Goal: Complete application form: Complete application form

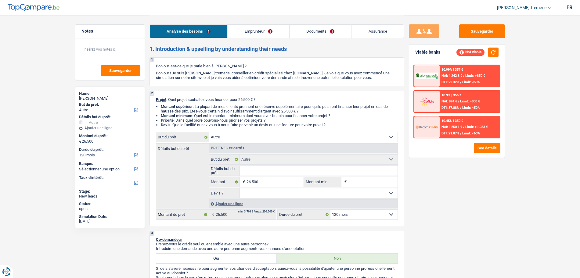
select select "other"
select select "120"
select select "other"
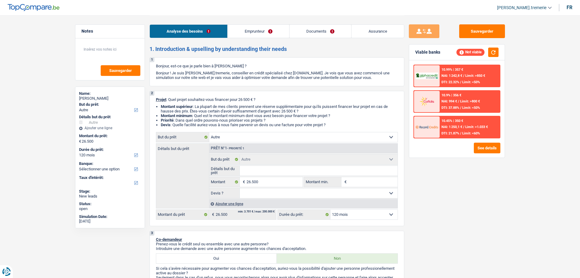
select select "120"
select select "invalid"
select select "disabilityPension"
select select "liveWithParents"
select select "other"
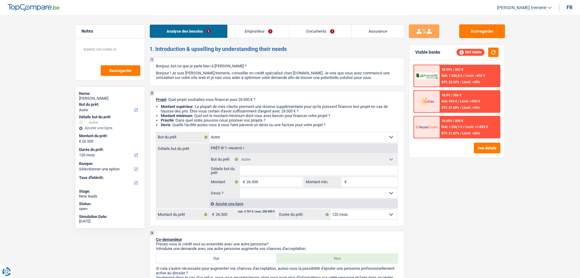
select select "other"
select select "120"
select select "invalid"
select select "disabilityPension"
select select "solidaris"
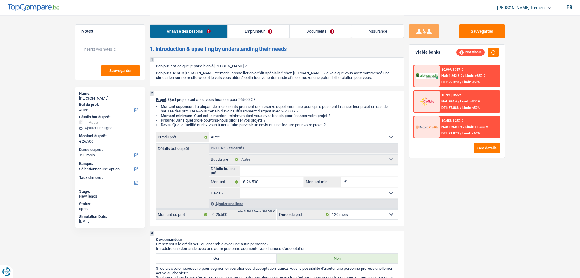
select select "BE"
click at [267, 37] on link "Emprunteur" at bounding box center [259, 31] width 62 height 13
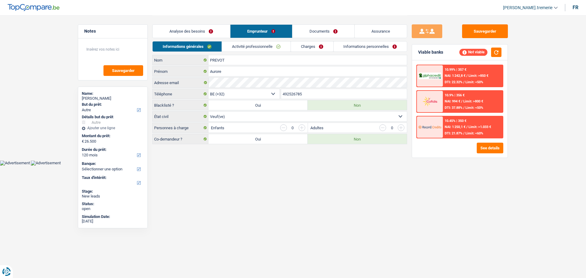
click at [270, 48] on link "Activité professionnelle" at bounding box center [256, 47] width 69 height 10
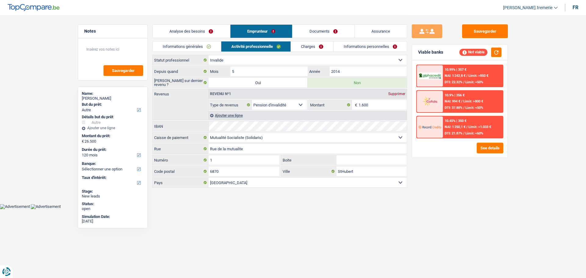
click at [313, 48] on link "Charges" at bounding box center [312, 47] width 42 height 10
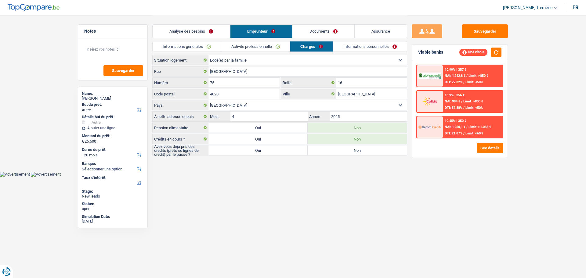
click at [239, 49] on link "Activité professionnelle" at bounding box center [255, 47] width 69 height 10
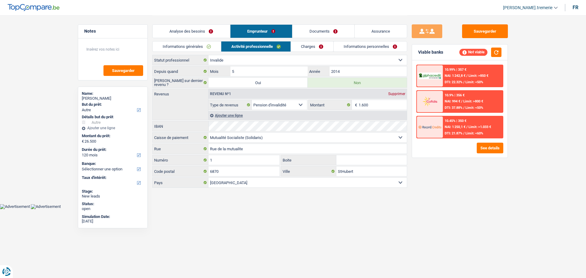
click at [188, 52] on div "Informations générales Activité professionnelle Charges Informations personnell…" at bounding box center [279, 48] width 255 height 14
click at [357, 42] on link "Informations personnelles" at bounding box center [371, 47] width 74 height 10
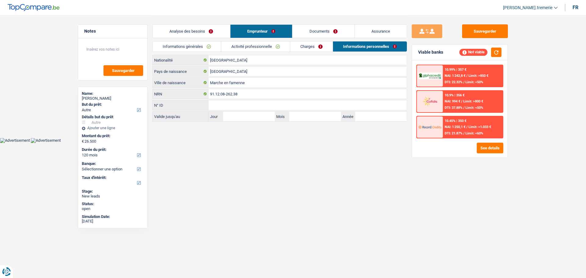
click at [312, 42] on link "Charges" at bounding box center [311, 47] width 42 height 10
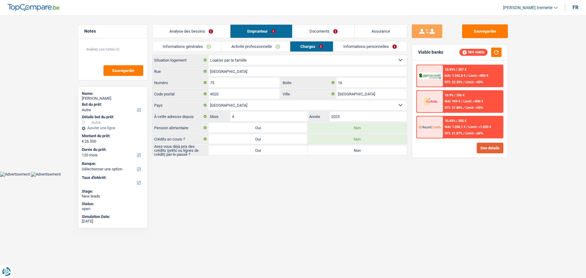
click at [492, 146] on button "See details" at bounding box center [490, 148] width 27 height 11
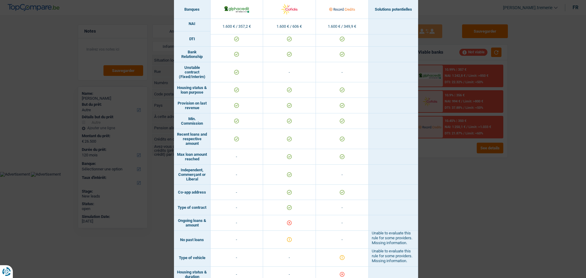
scroll to position [350, 0]
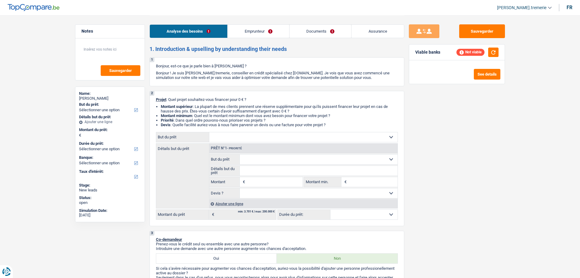
select select "publicEmployee"
select select "familyAllowances"
select select "netSalary"
select select "mealVouchers"
select select "rents"
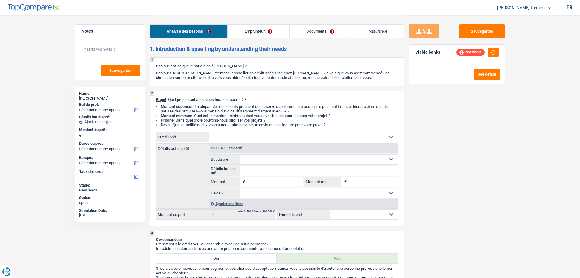
select select "personalLoan"
select select "other"
select select "48"
click at [493, 51] on button "button" at bounding box center [493, 52] width 10 height 9
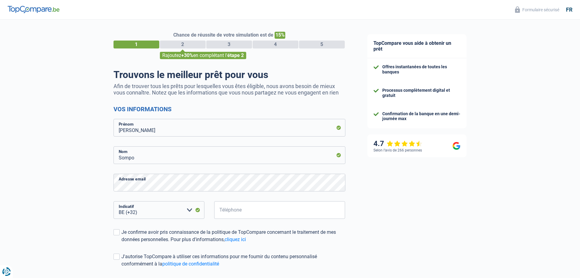
select select "32"
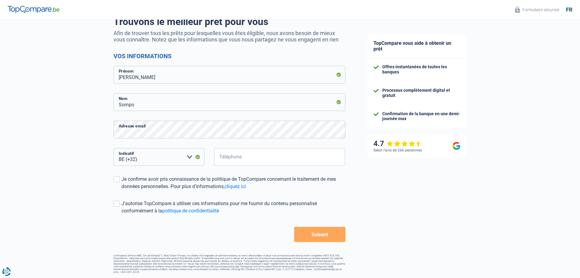
click at [316, 234] on button "Suivant" at bounding box center [319, 234] width 51 height 15
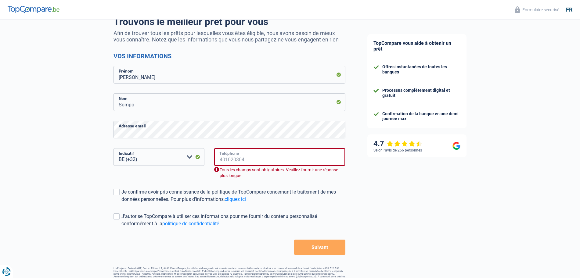
paste input "474226048"
click at [282, 156] on input "Téléphone" at bounding box center [279, 157] width 131 height 18
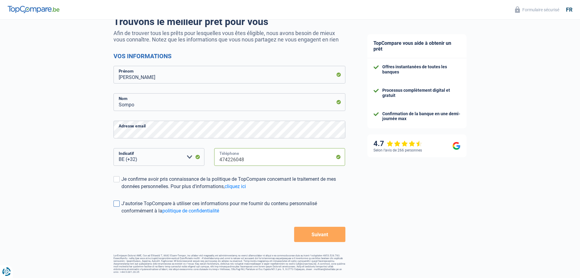
type input "474226048"
click at [153, 205] on div "J'autorise TopCompare à utiliser ces informations pour me fournir du contenu pe…" at bounding box center [233, 207] width 224 height 15
click at [121, 215] on input "J'autorise TopCompare à utiliser ces informations pour me fournir du contenu pe…" at bounding box center [121, 215] width 0 height 0
click at [153, 205] on div "J'autorise TopCompare à utiliser ces informations pour me fournir du contenu pe…" at bounding box center [233, 207] width 224 height 15
click at [121, 215] on input "J'autorise TopCompare à utiliser ces informations pour me fournir du contenu pe…" at bounding box center [121, 215] width 0 height 0
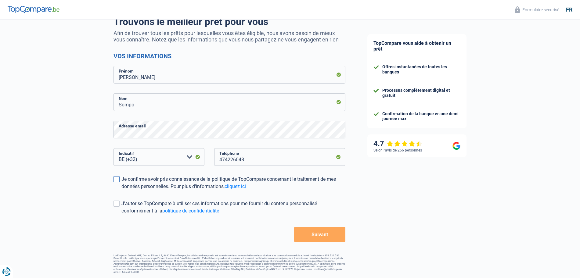
click at [127, 179] on div "Je confirme avoir pris connaissance de la politique de TopCompare concernant le…" at bounding box center [233, 183] width 224 height 15
click at [121, 190] on input "Je confirme avoir pris connaissance de la politique de TopCompare concernant le…" at bounding box center [121, 190] width 0 height 0
click at [300, 233] on button "Suivant" at bounding box center [319, 234] width 51 height 15
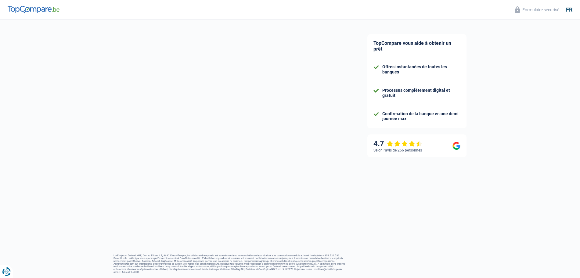
scroll to position [24, 0]
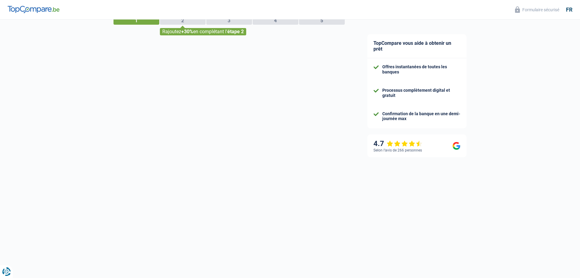
select select "publicEmployee"
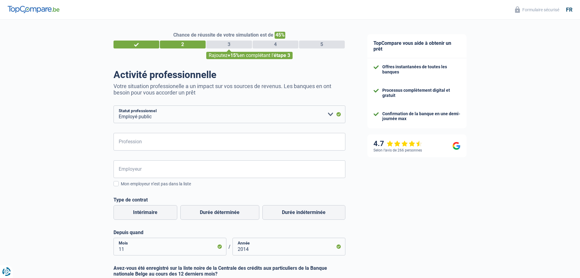
scroll to position [105, 0]
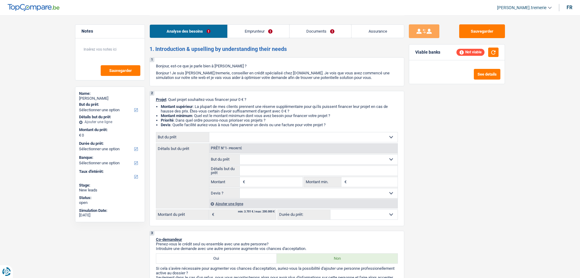
select select "publicEmployee"
select select "familyAllowances"
select select "netSalary"
select select "mealVouchers"
select select "rents"
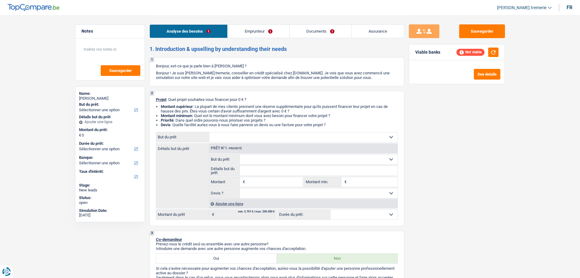
select select "personalLoan"
select select "other"
select select "48"
select select "publicEmployee"
select select "familyAllowances"
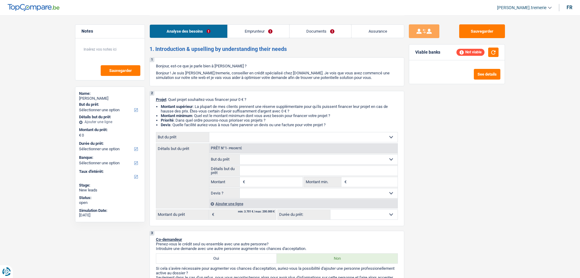
select select "netSalary"
select select "mealVouchers"
click at [246, 30] on link "Emprunteur" at bounding box center [259, 31] width 62 height 13
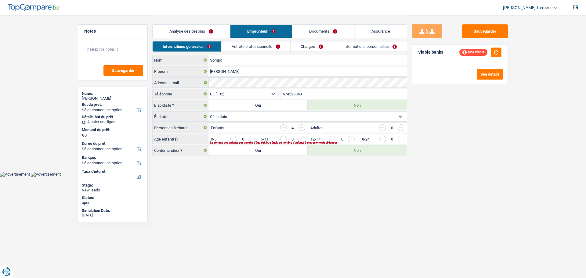
click at [265, 46] on link "Activité professionnelle" at bounding box center [256, 47] width 69 height 10
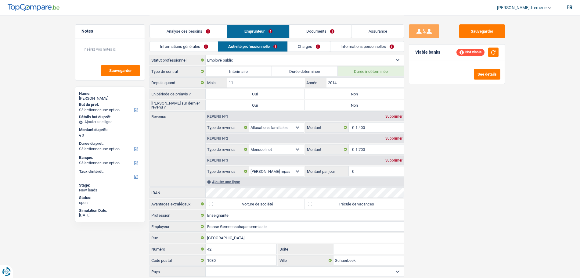
click at [306, 50] on link "Charges" at bounding box center [309, 47] width 42 height 10
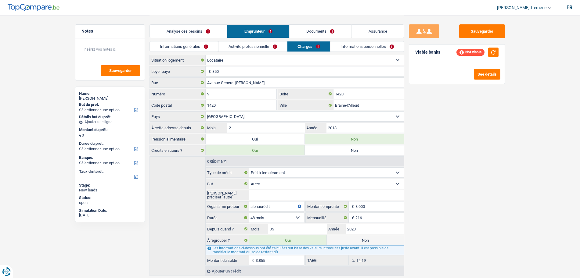
click at [364, 42] on link "Informations personnelles" at bounding box center [368, 47] width 74 height 10
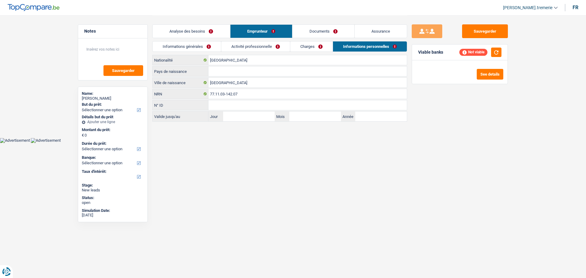
click at [317, 45] on link "Charges" at bounding box center [311, 47] width 42 height 10
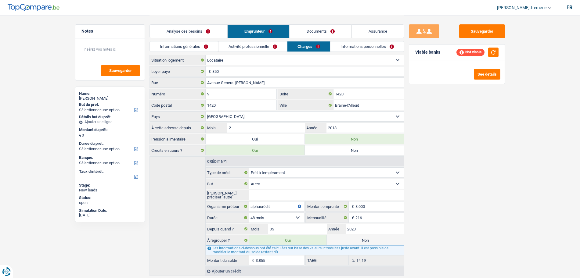
scroll to position [19, 0]
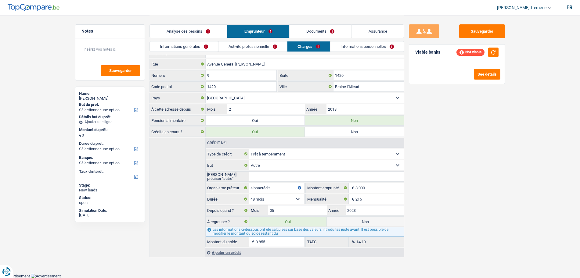
click at [339, 223] on label "Non" at bounding box center [365, 222] width 77 height 10
click at [339, 223] on input "Non" at bounding box center [365, 222] width 77 height 10
radio input "true"
click at [300, 220] on label "Oui" at bounding box center [287, 222] width 77 height 10
click at [300, 220] on input "Oui" at bounding box center [287, 222] width 77 height 10
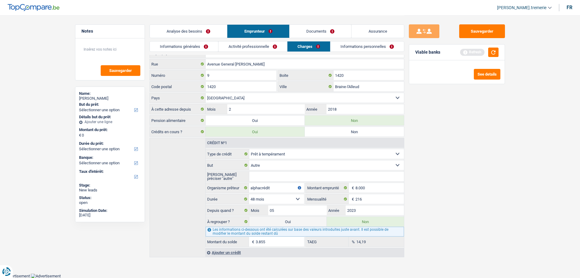
radio input "true"
type input "3.855"
radio input "false"
select select "refinancing"
select select "36"
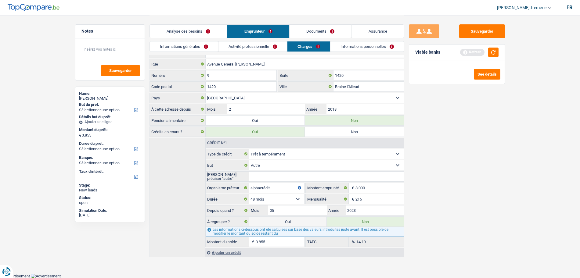
select select "refinancing"
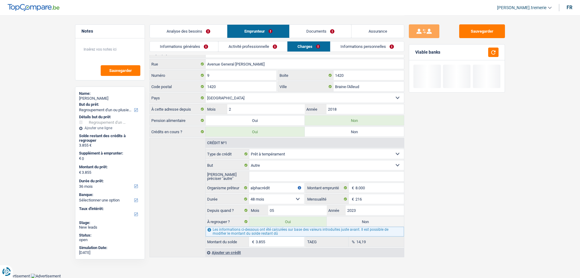
click at [178, 24] on div "Analyse des besoins Emprunteur Documents Assurance" at bounding box center [277, 28] width 255 height 26
click at [200, 28] on link "Analyse des besoins" at bounding box center [189, 31] width 78 height 13
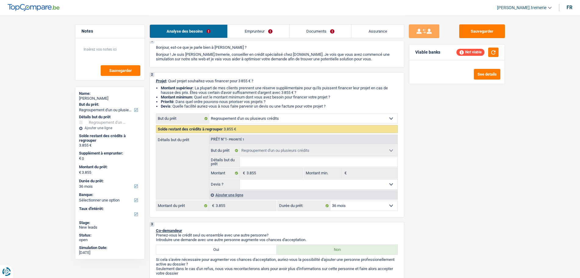
click at [227, 197] on div "Ajouter une ligne" at bounding box center [303, 195] width 189 height 9
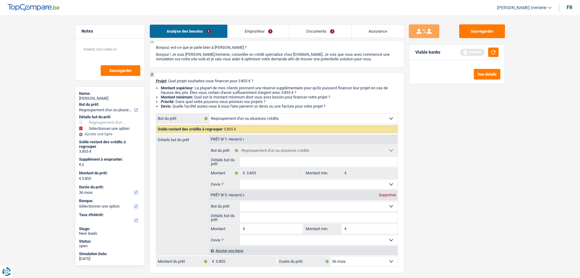
click at [254, 226] on input "Montant" at bounding box center [275, 229] width 56 height 10
type input "1"
type input "11"
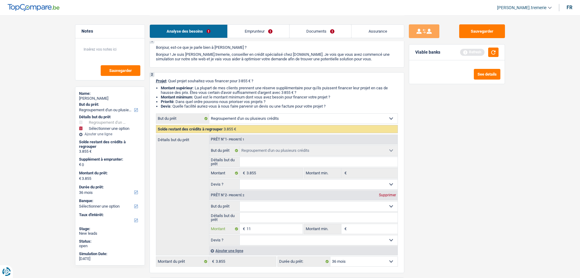
type input "114"
type input "1.145"
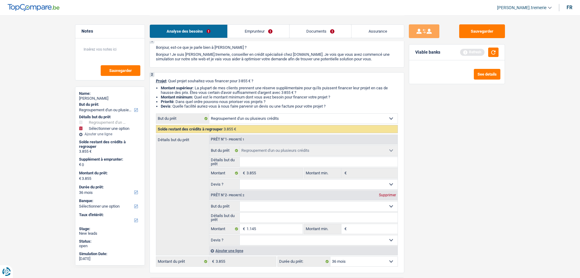
type input "1.145"
type input "5.000"
click at [436, 208] on div "Sauvegarder Viable banks Refresh See details" at bounding box center [456, 146] width 105 height 244
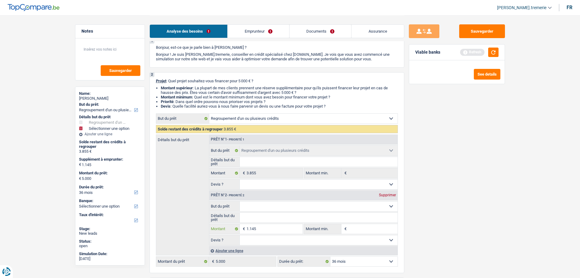
click at [264, 234] on input "1.145" at bounding box center [275, 229] width 56 height 10
type input "114"
type input "1.146"
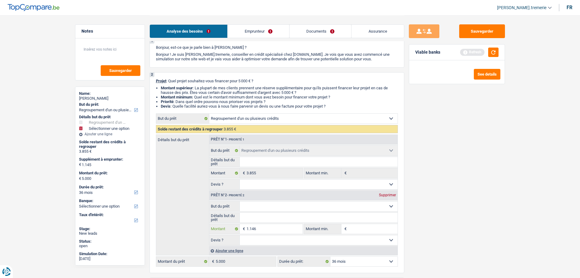
type input "1.146"
type input "5.001"
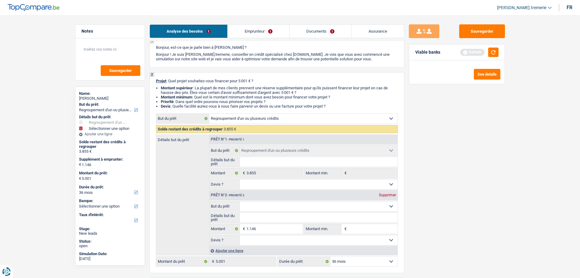
click at [467, 157] on div "Sauvegarder Viable banks Refresh See details" at bounding box center [456, 146] width 105 height 244
click at [493, 54] on button "button" at bounding box center [493, 52] width 10 height 9
